Goal: Information Seeking & Learning: Learn about a topic

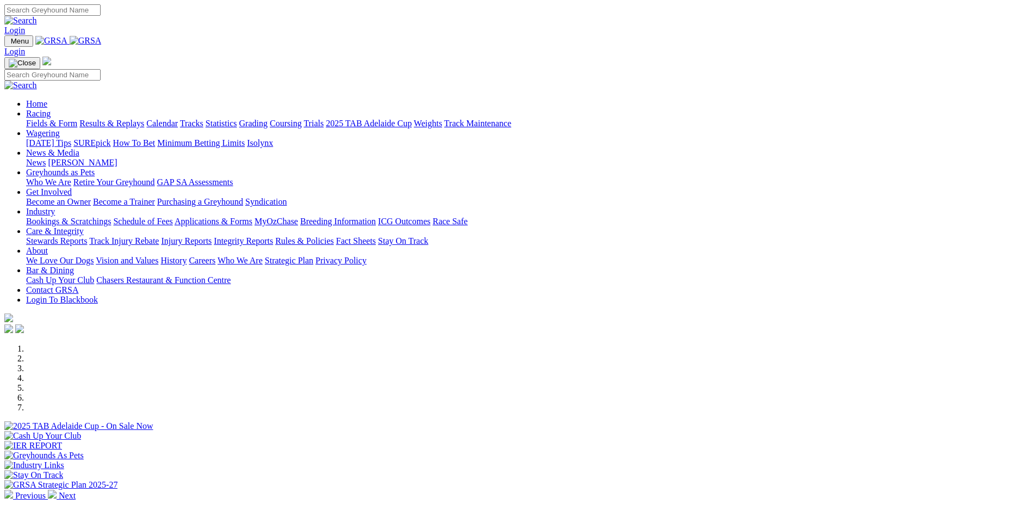
click at [144, 119] on link "Results & Replays" at bounding box center [111, 123] width 65 height 9
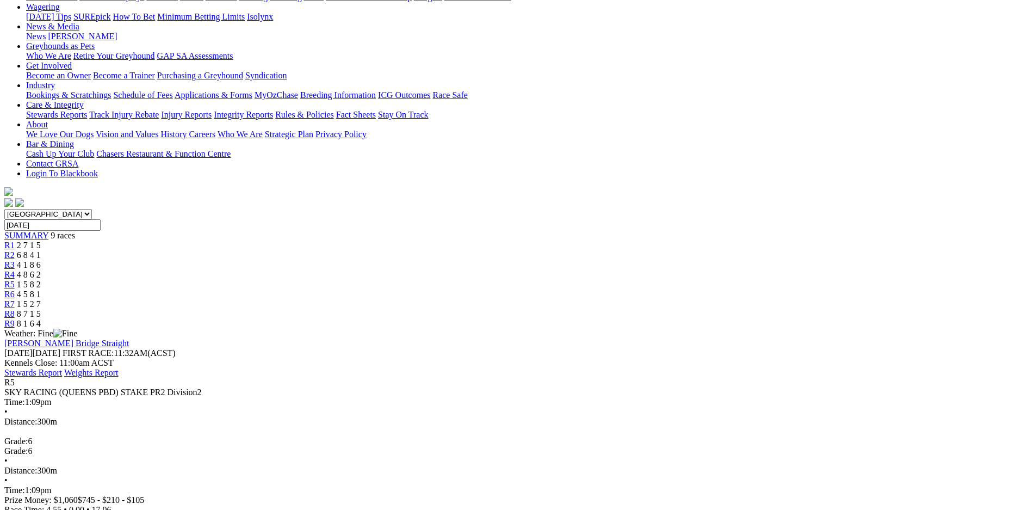
scroll to position [153, 0]
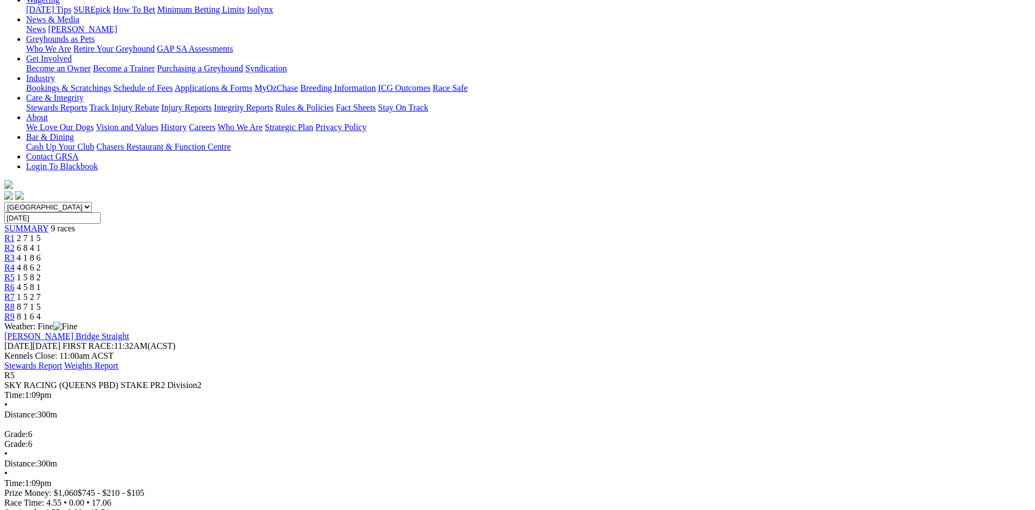
drag, startPoint x: 482, startPoint y: 162, endPoint x: 532, endPoint y: 155, distance: 50.5
click at [311, 233] on div "R1 2 7 1 5" at bounding box center [517, 238] width 1026 height 10
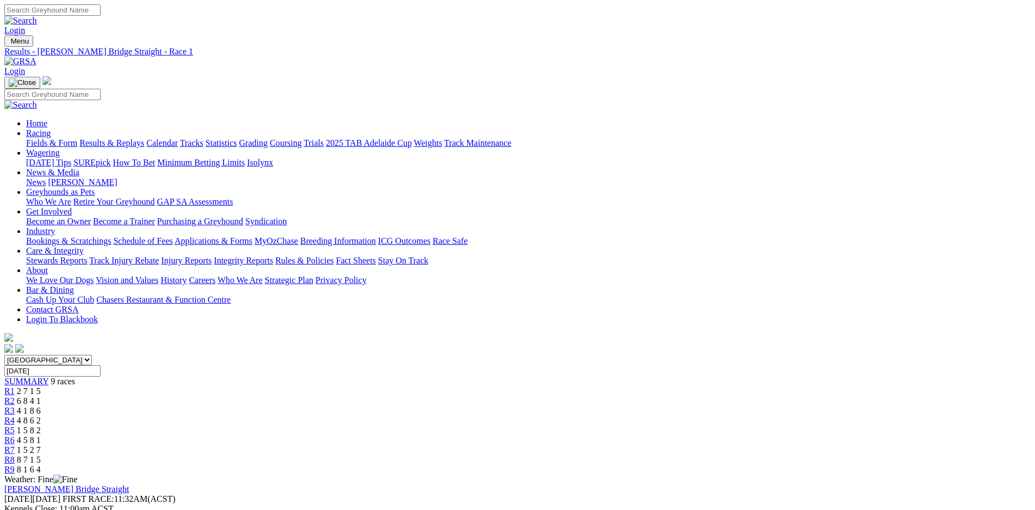
click at [15, 396] on link "R2" at bounding box center [9, 400] width 10 height 9
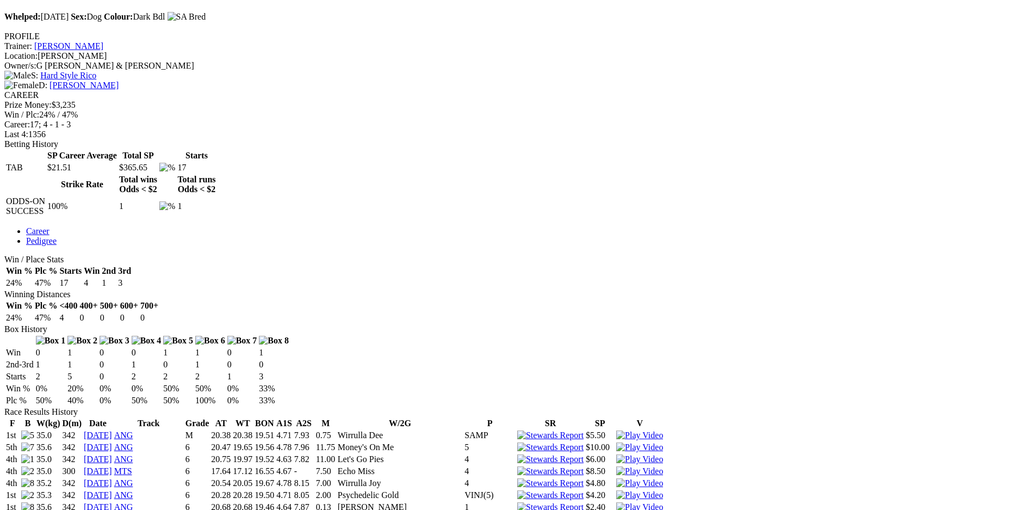
scroll to position [382, 0]
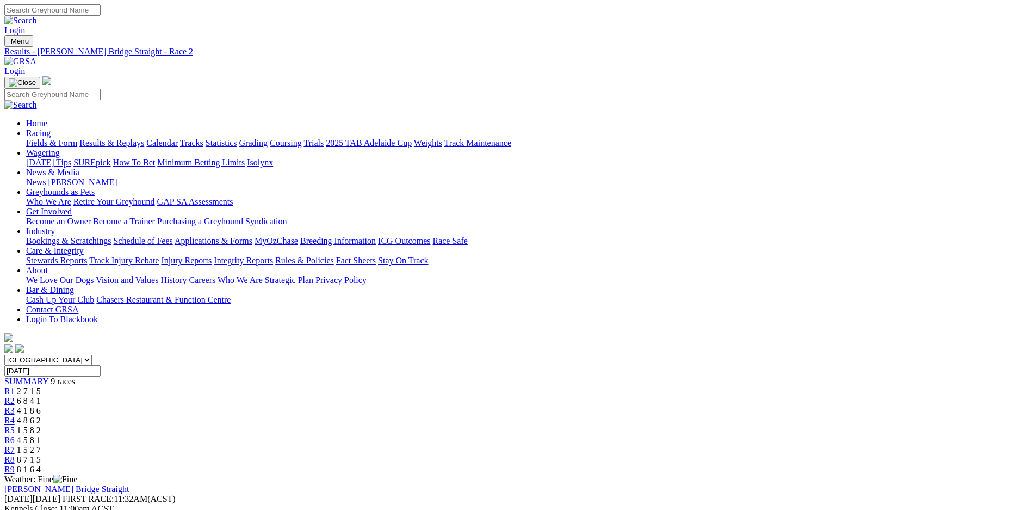
click at [638, 435] on div "R6 4 5 8 1" at bounding box center [517, 440] width 1026 height 10
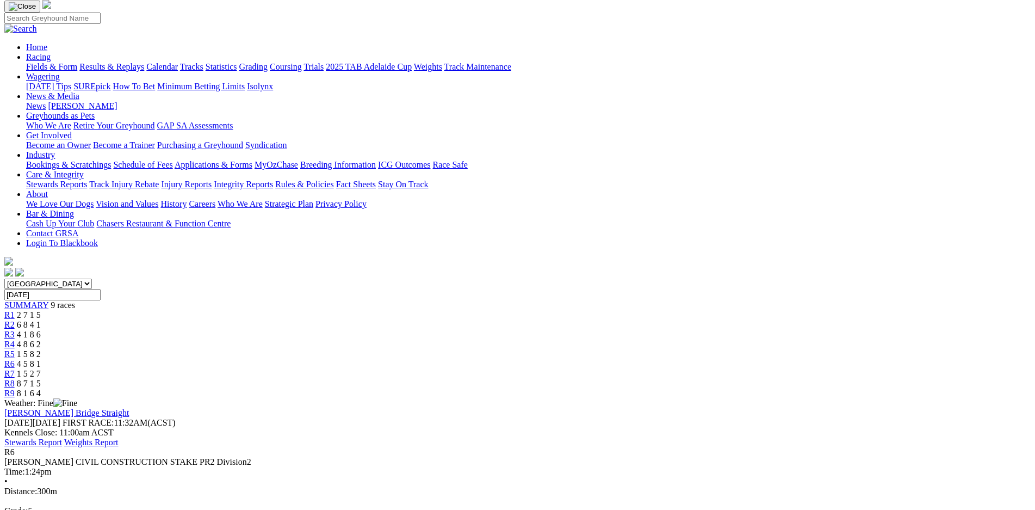
scroll to position [0, 0]
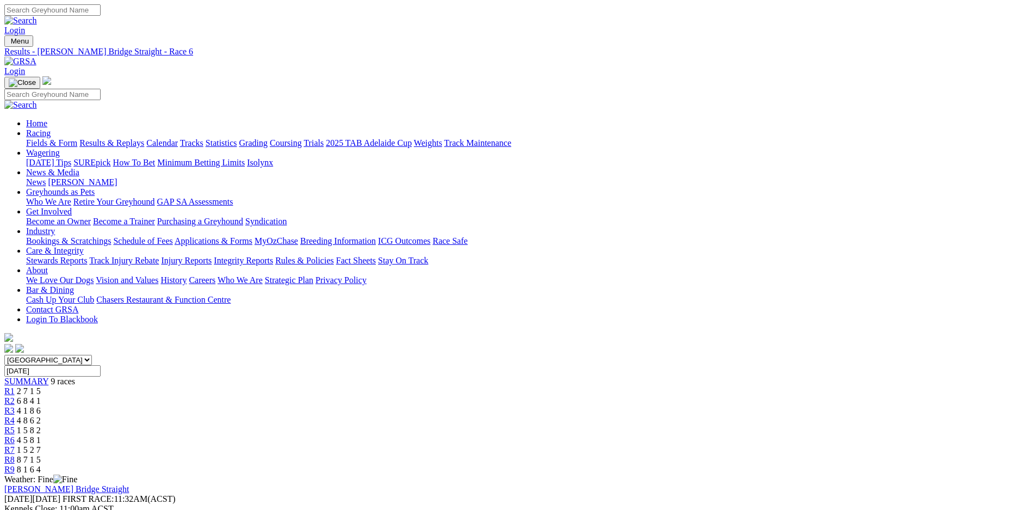
click at [77, 138] on link "Fields & Form" at bounding box center [51, 142] width 51 height 9
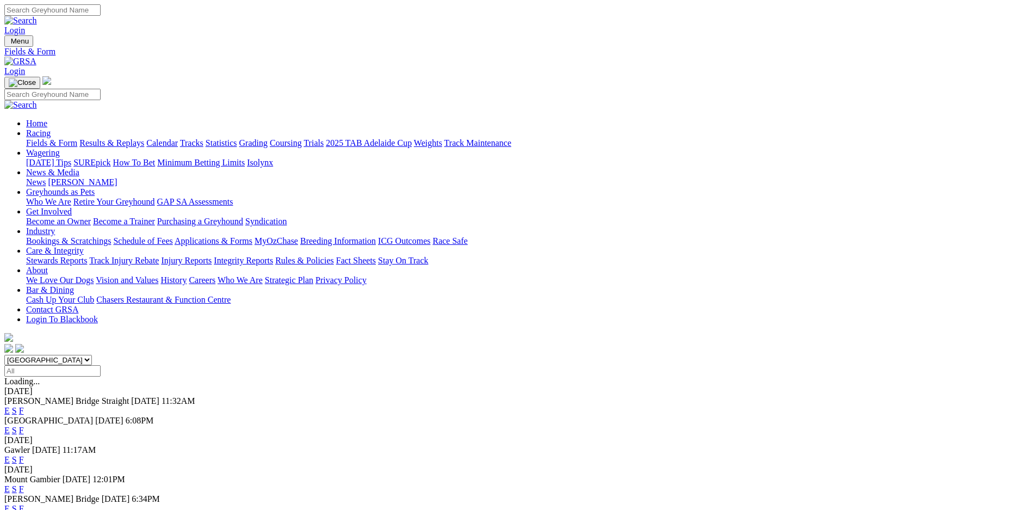
scroll to position [49, 0]
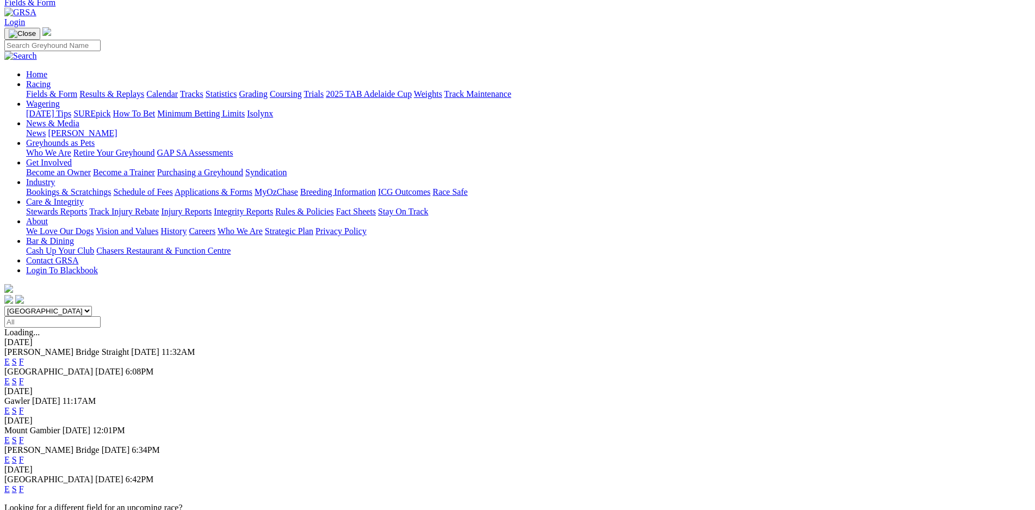
drag, startPoint x: 660, startPoint y: 368, endPoint x: 651, endPoint y: 367, distance: 8.2
click at [24, 455] on link "F" at bounding box center [21, 459] width 5 height 9
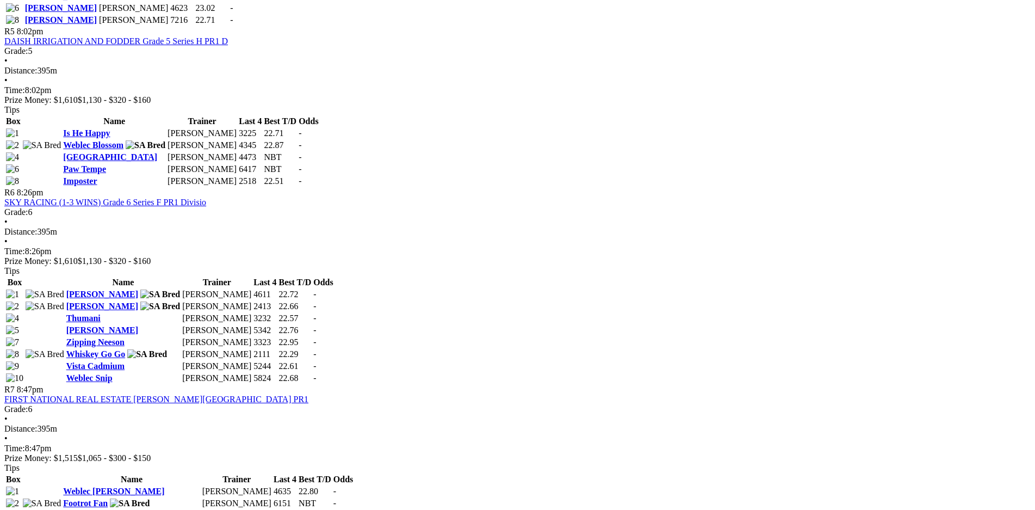
scroll to position [1222, 0]
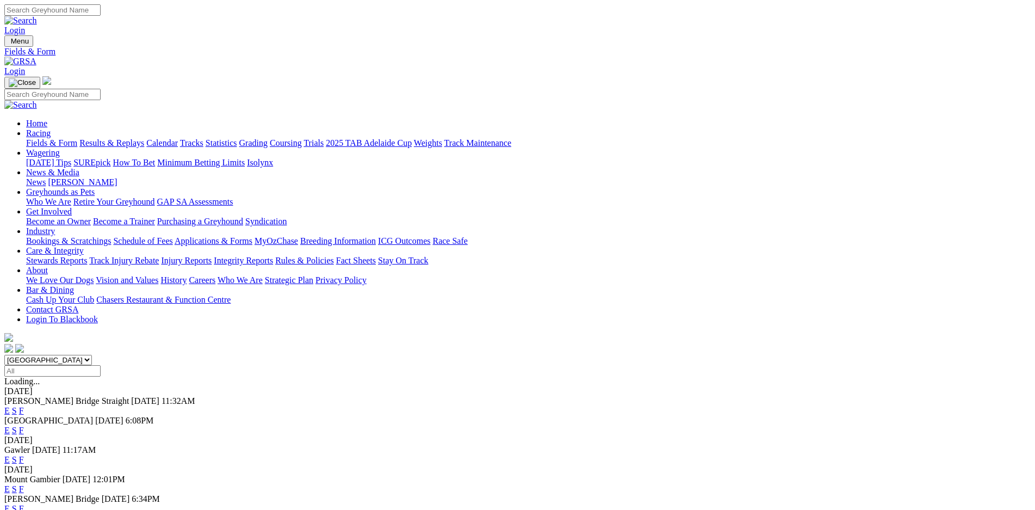
scroll to position [26, 0]
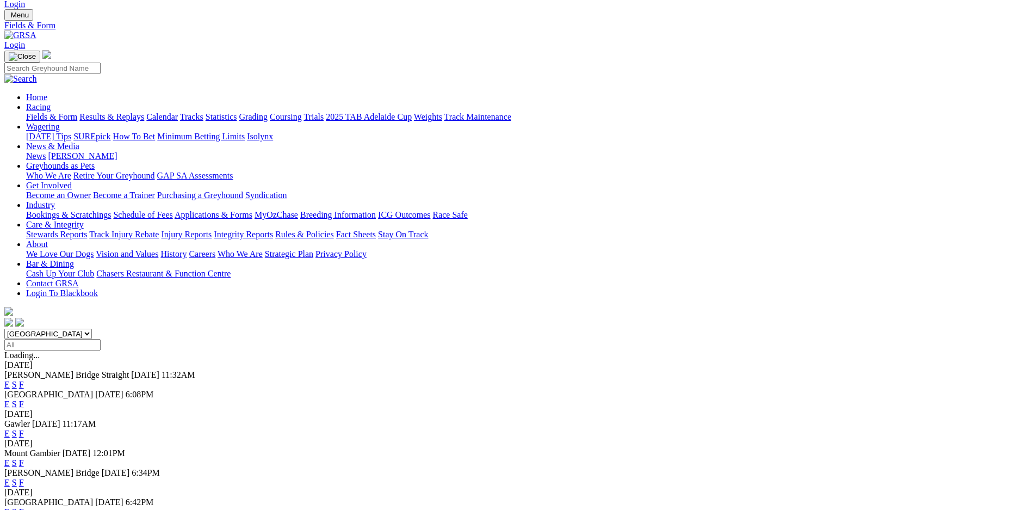
click at [24, 507] on link "F" at bounding box center [21, 511] width 5 height 9
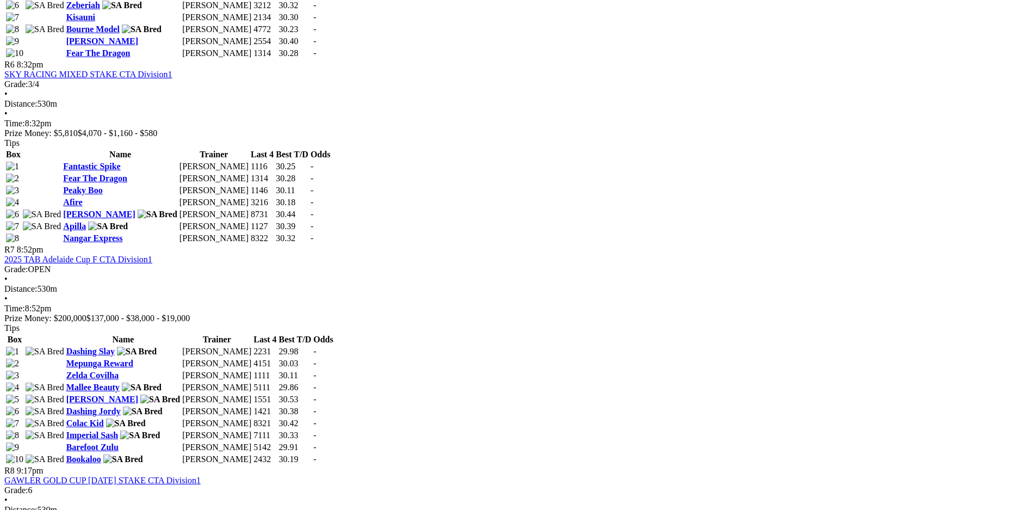
scroll to position [1529, 0]
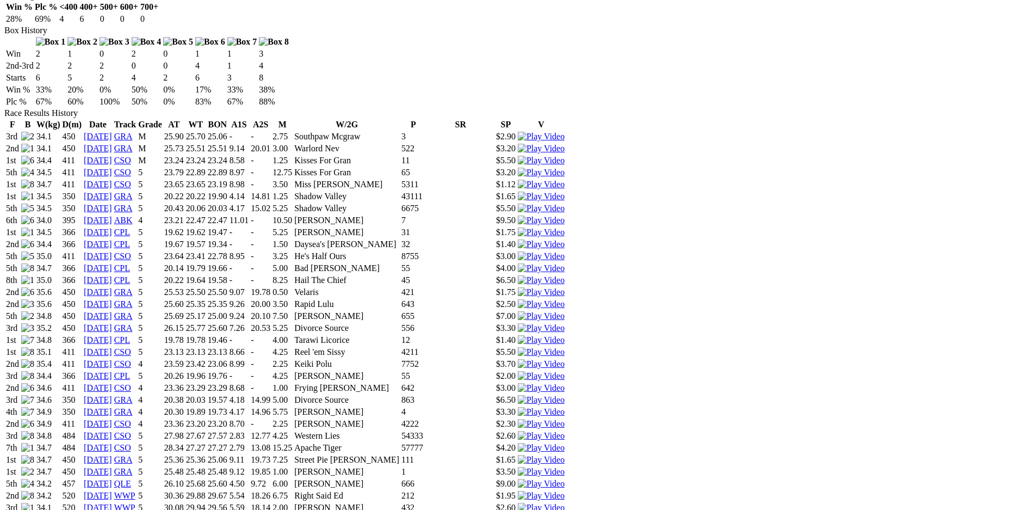
scroll to position [687, 0]
